Goal: Task Accomplishment & Management: Use online tool/utility

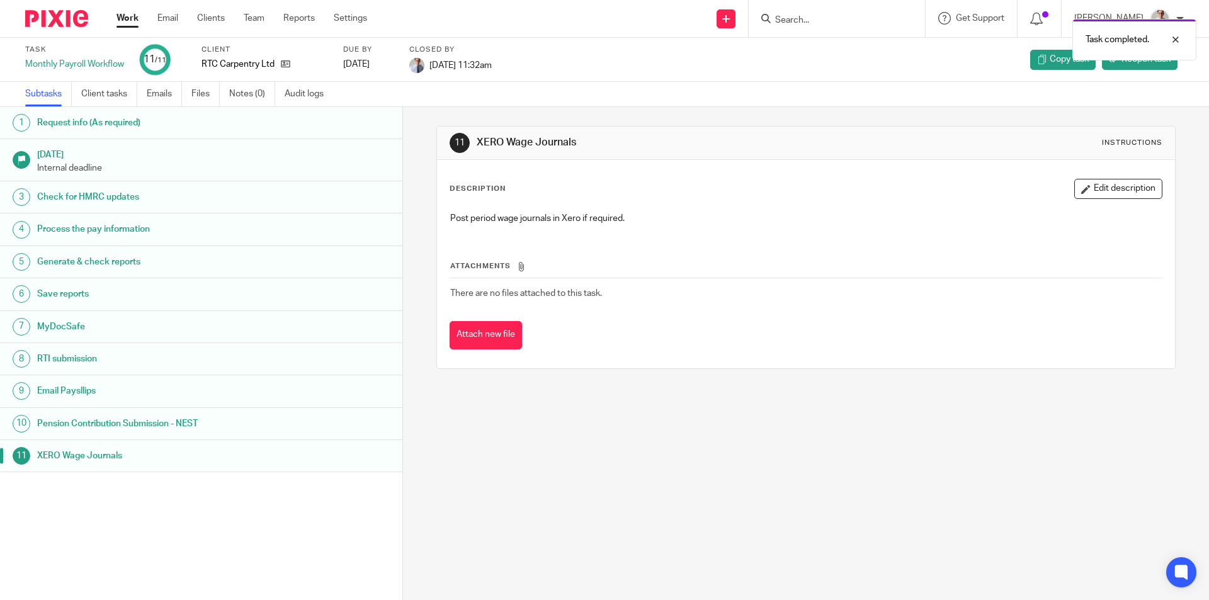
click at [124, 21] on link "Work" at bounding box center [127, 18] width 22 height 13
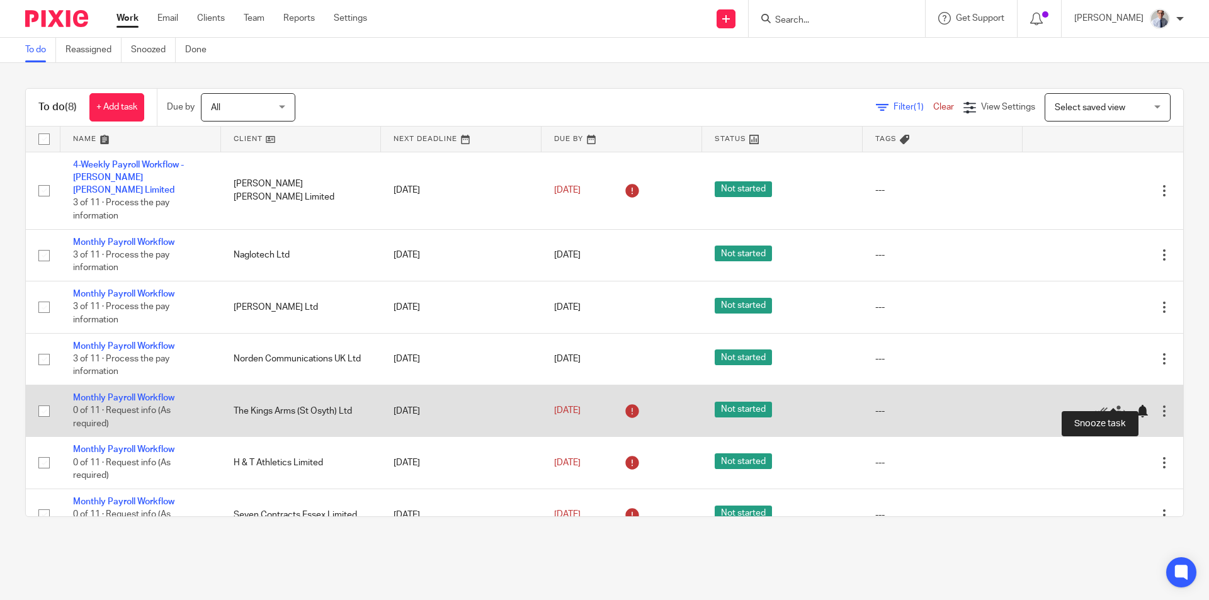
click at [1136, 405] on div at bounding box center [1142, 411] width 13 height 13
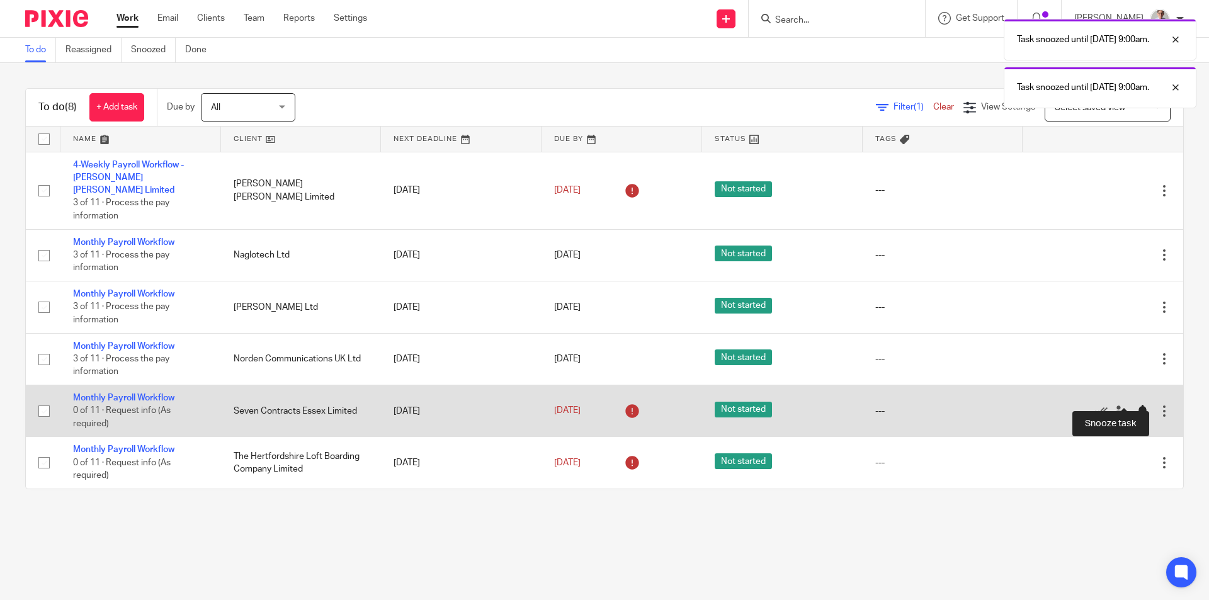
click at [1136, 405] on div at bounding box center [1142, 411] width 13 height 13
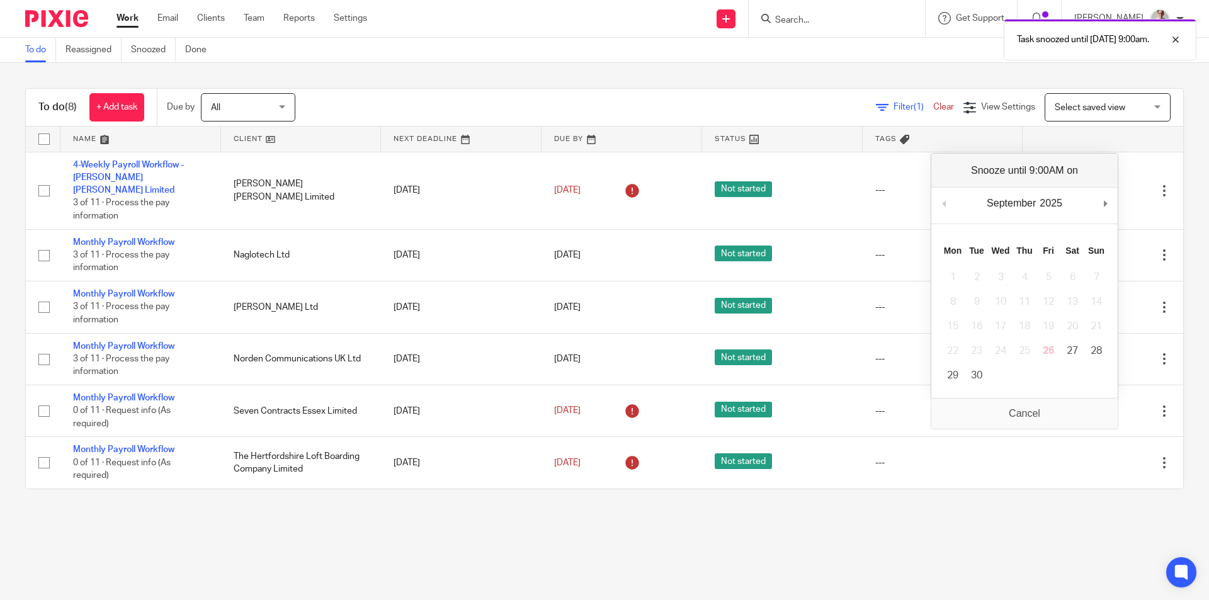
drag, startPoint x: 849, startPoint y: 592, endPoint x: 941, endPoint y: 521, distance: 116.3
click at [850, 590] on main "To do Reassigned Snoozed Done To do (8) + Add task Due by All All [DATE] [DATE]…" at bounding box center [604, 300] width 1209 height 600
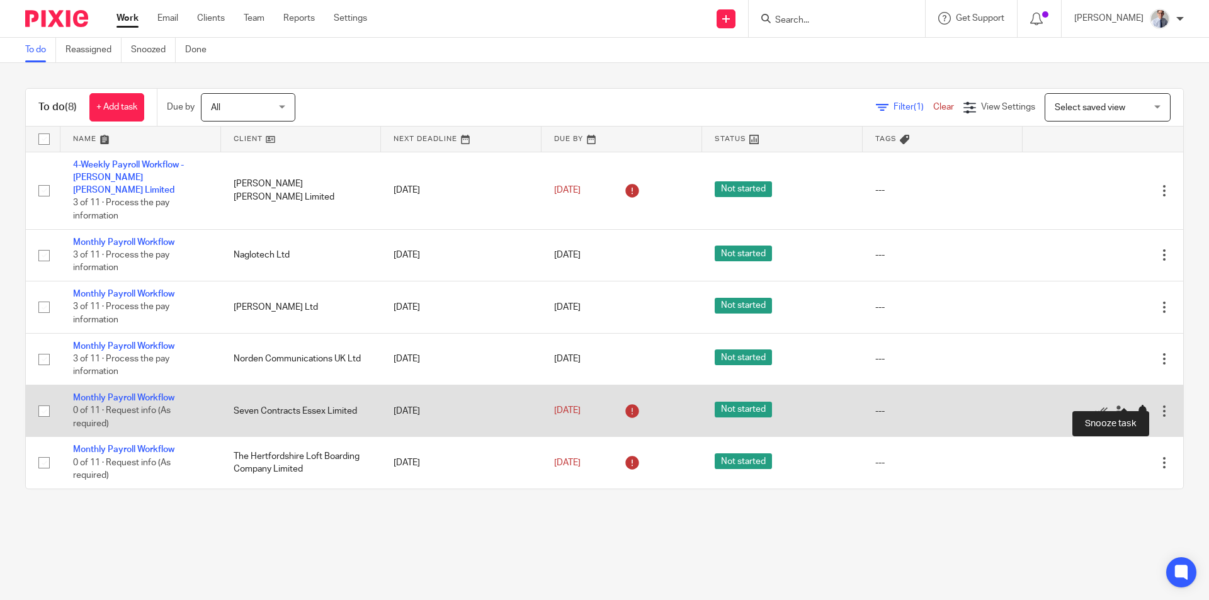
click at [1136, 405] on div at bounding box center [1142, 411] width 13 height 13
